Goal: Book appointment/travel/reservation

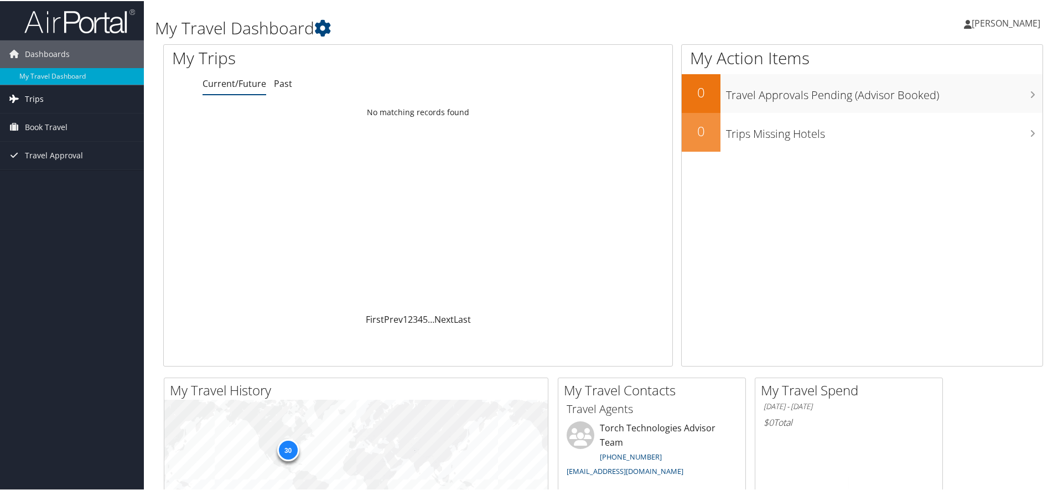
click at [85, 94] on link "Trips" at bounding box center [72, 98] width 144 height 28
click at [70, 177] on link "Book Travel" at bounding box center [72, 176] width 144 height 28
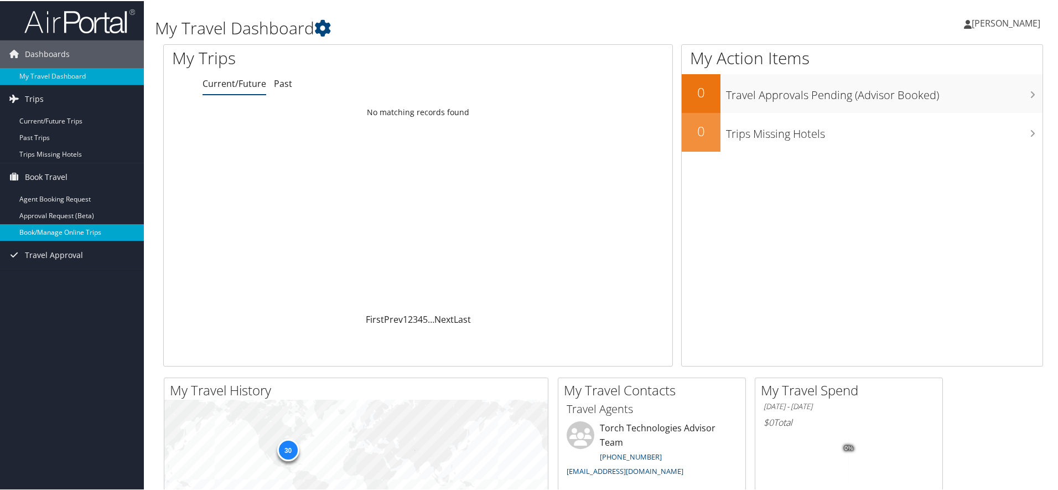
click at [83, 231] on link "Book/Manage Online Trips" at bounding box center [72, 231] width 144 height 17
click at [68, 231] on link "Book/Manage Online Trips" at bounding box center [72, 231] width 144 height 17
